Goal: Information Seeking & Learning: Learn about a topic

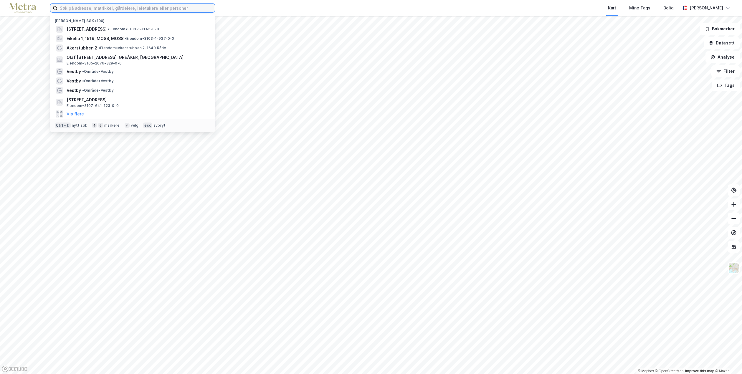
click at [169, 9] on input at bounding box center [135, 8] width 157 height 9
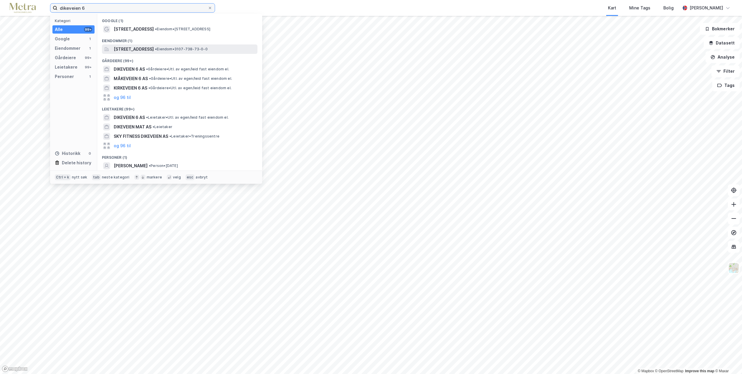
type input "dikeveien 6"
click at [154, 49] on span "[STREET_ADDRESS]" at bounding box center [134, 49] width 40 height 7
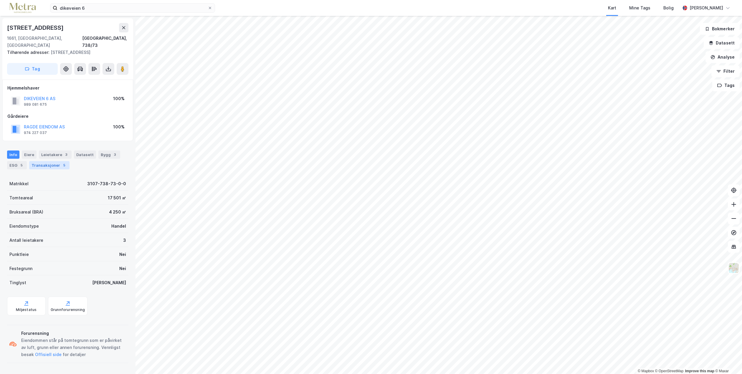
click at [54, 161] on div "Transaksjoner 5" at bounding box center [49, 165] width 40 height 8
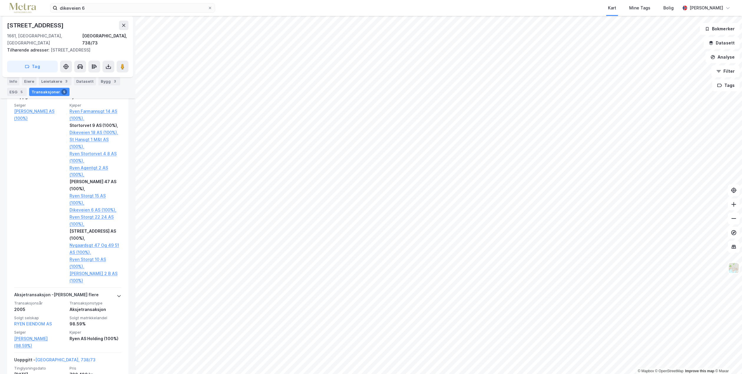
scroll to position [442, 0]
